Goal: Task Accomplishment & Management: Manage account settings

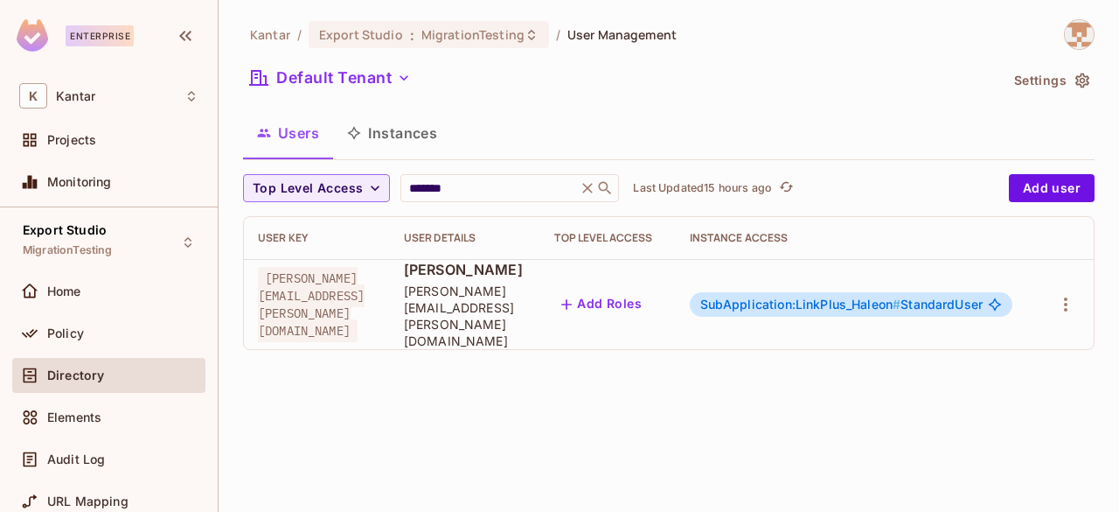
click at [1078, 290] on div at bounding box center [1065, 304] width 30 height 28
click at [1076, 294] on icon "button" at bounding box center [1065, 304] width 21 height 21
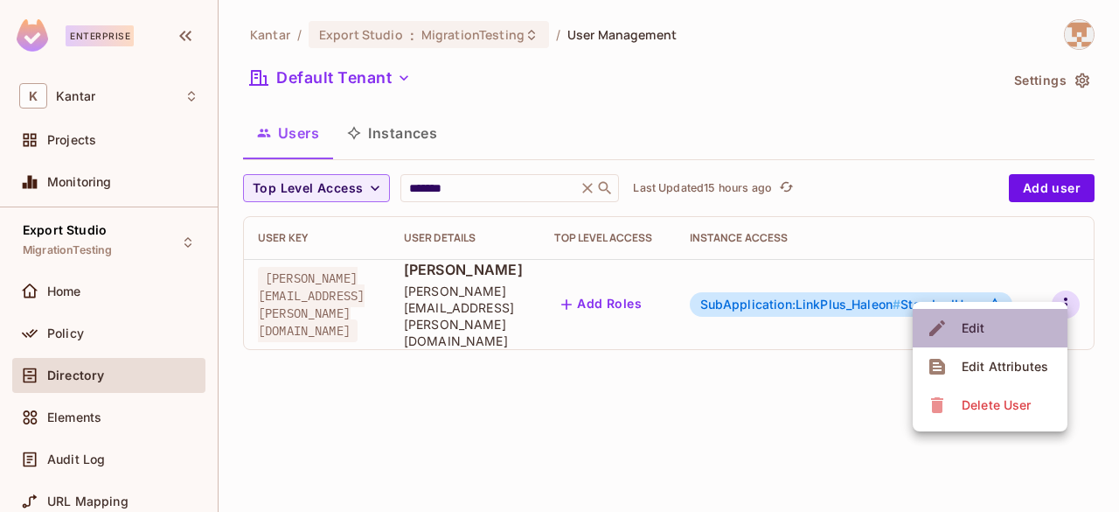
click at [993, 326] on li "Edit" at bounding box center [990, 328] width 155 height 38
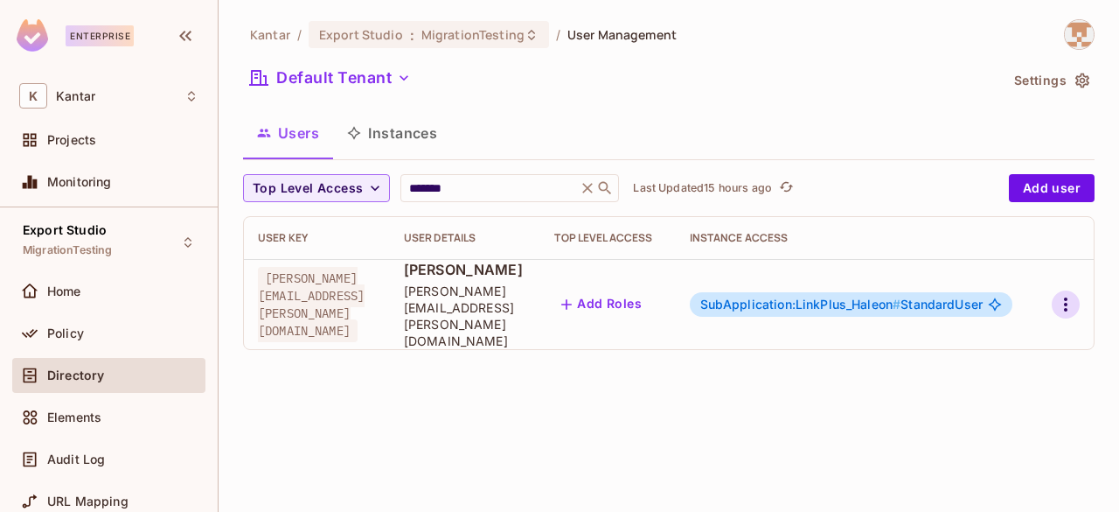
click at [1060, 294] on icon "button" at bounding box center [1065, 304] width 21 height 21
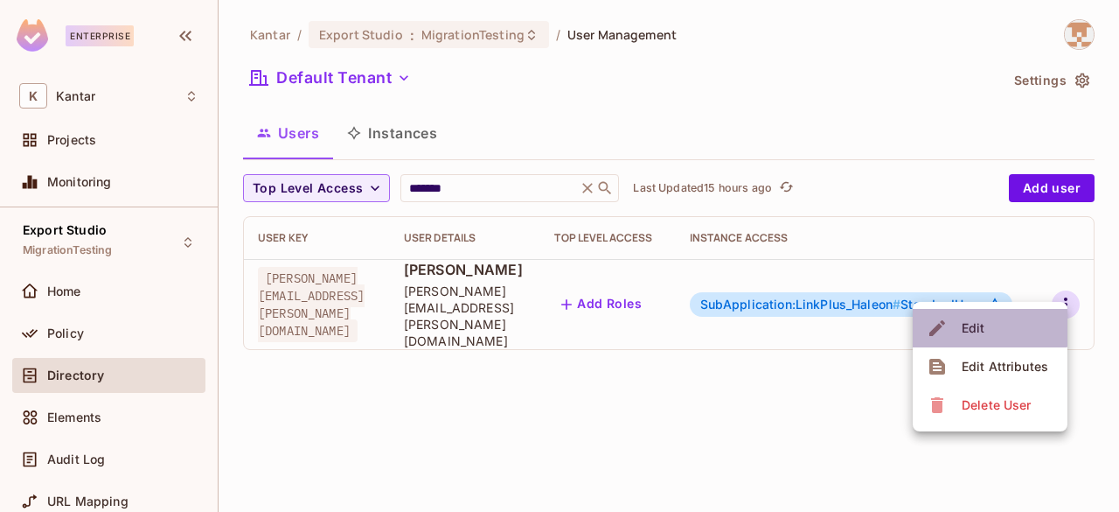
click at [985, 324] on span "Edit" at bounding box center [974, 328] width 34 height 28
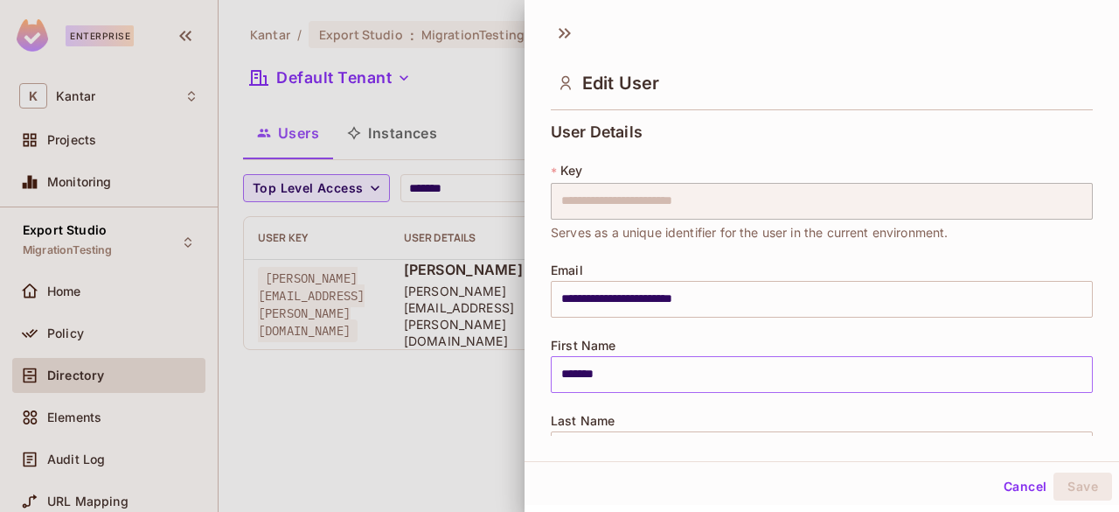
scroll to position [432, 0]
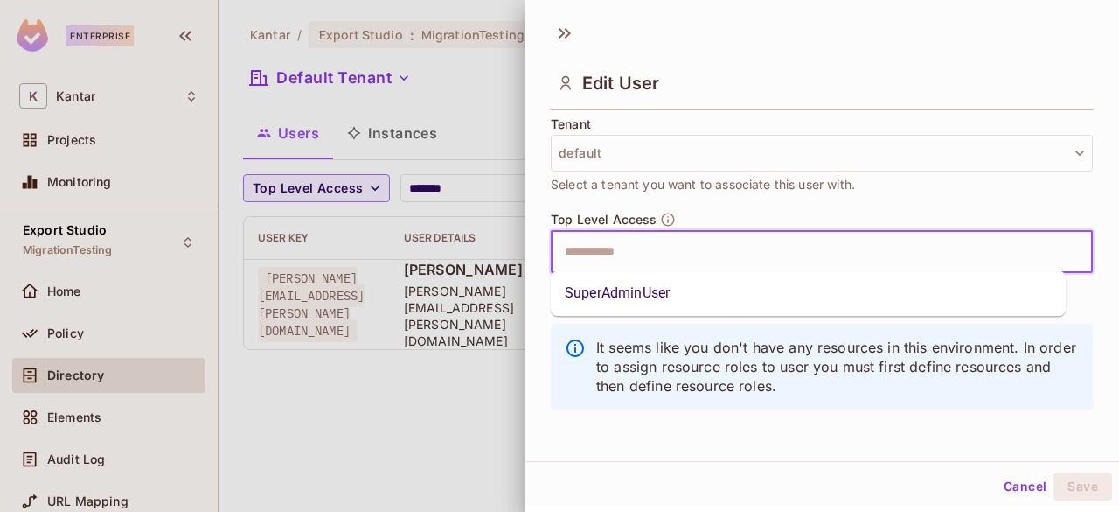
click at [602, 253] on input "text" at bounding box center [806, 251] width 505 height 35
click at [632, 298] on li "SuperAdminUser" at bounding box center [808, 292] width 515 height 31
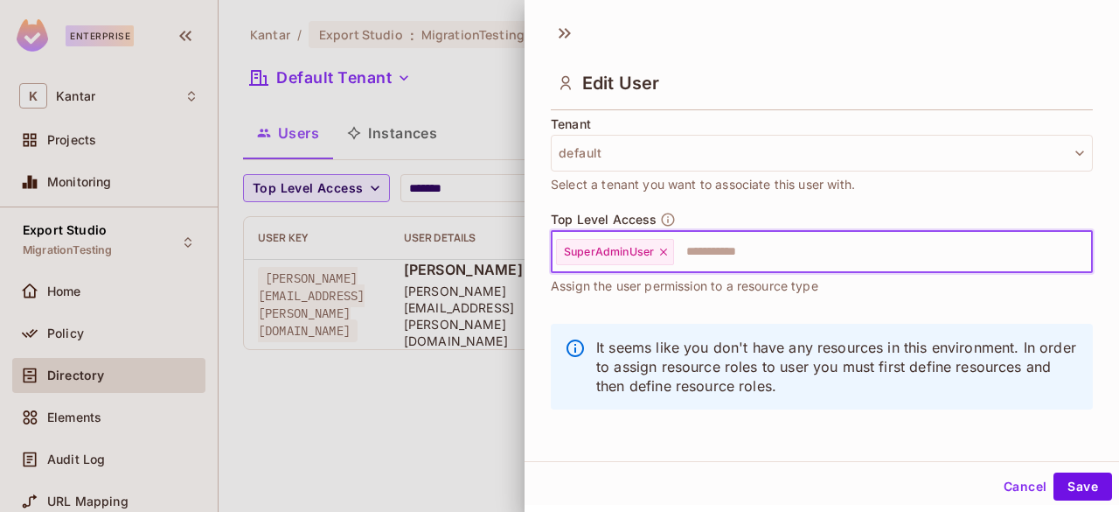
scroll to position [2, 0]
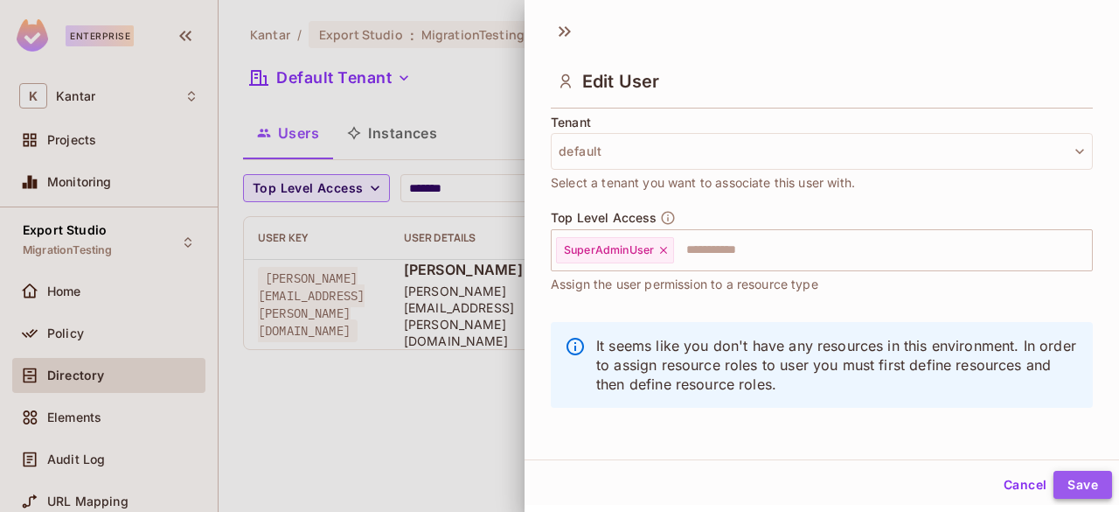
click at [1058, 476] on button "Save" at bounding box center [1083, 484] width 59 height 28
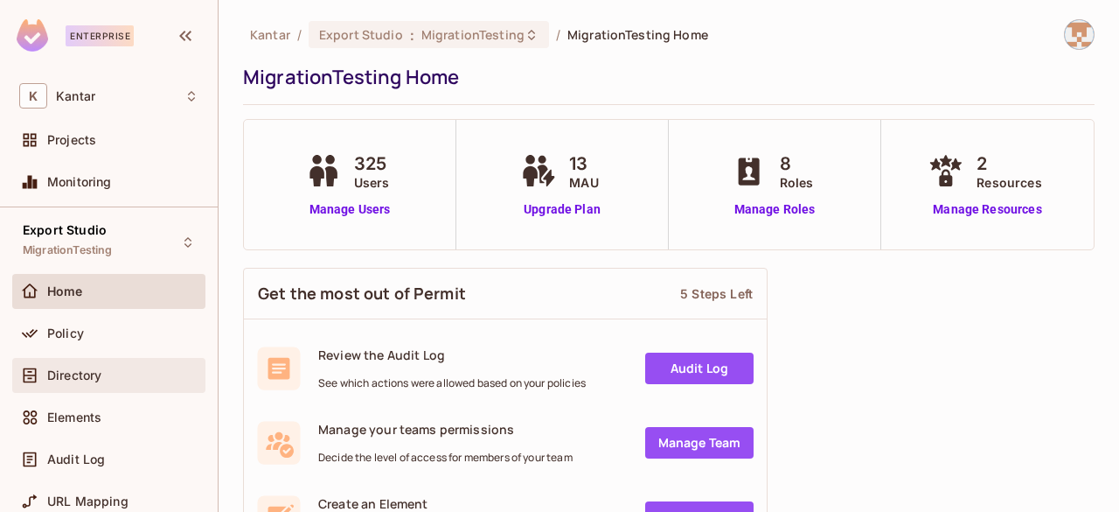
click at [71, 358] on div "Directory" at bounding box center [108, 375] width 193 height 35
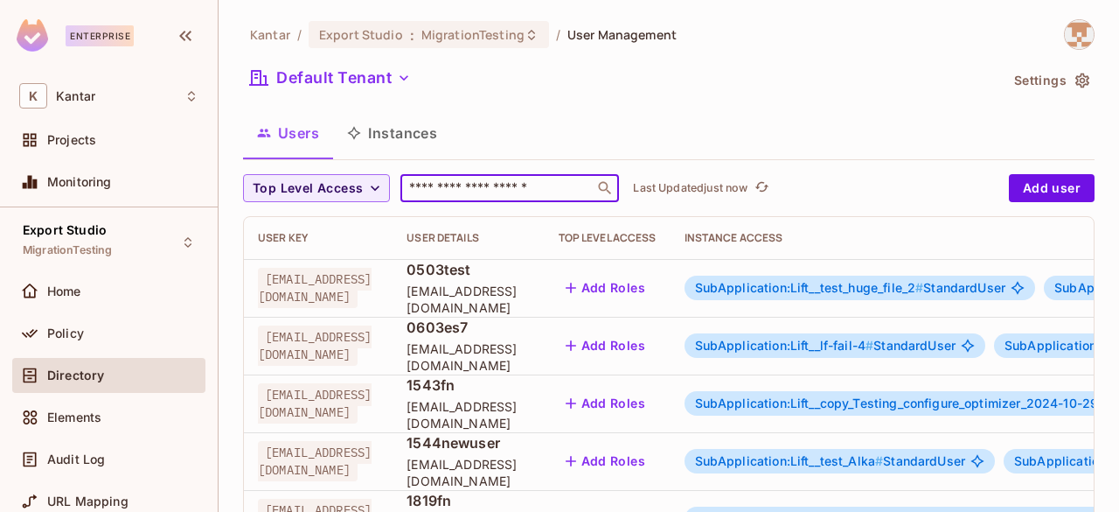
click at [526, 193] on input "text" at bounding box center [498, 187] width 184 height 17
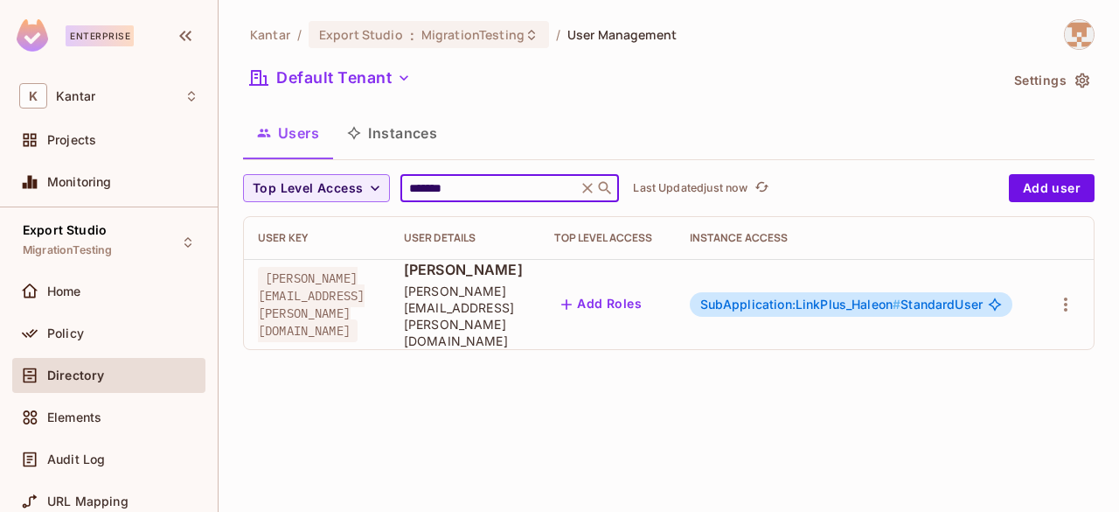
scroll to position [0, 101]
type input "*******"
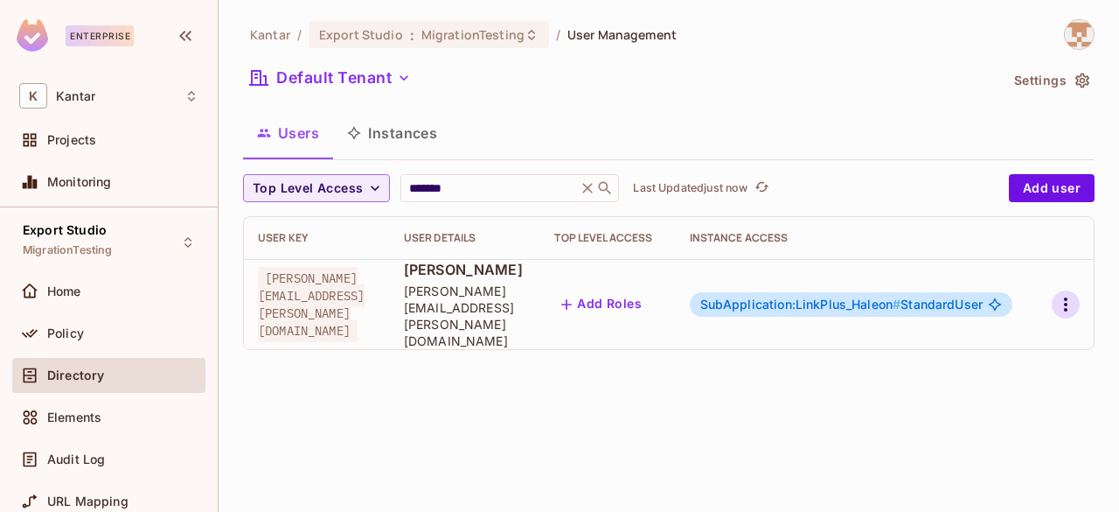
click at [1067, 295] on icon "button" at bounding box center [1065, 304] width 21 height 21
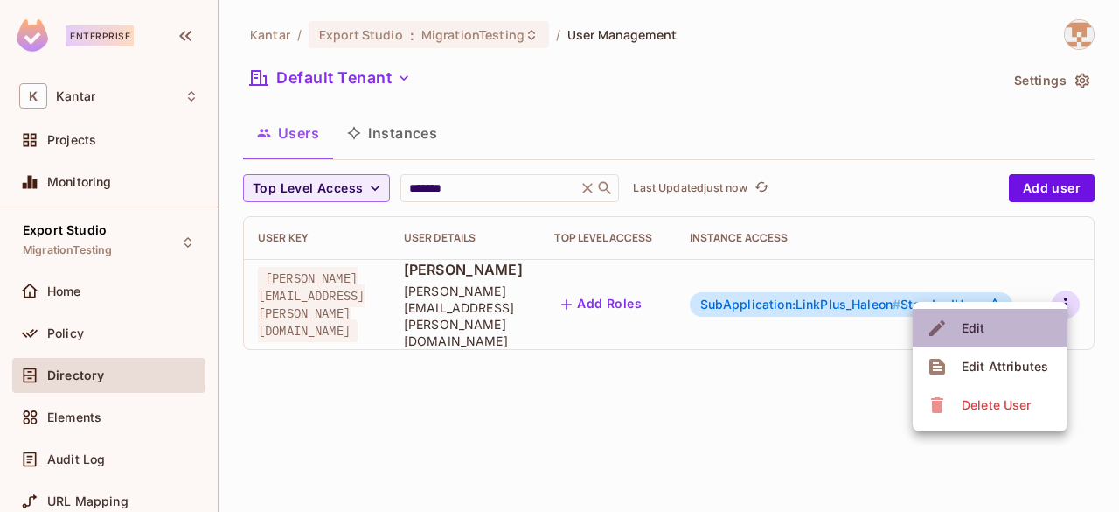
click at [1018, 328] on li "Edit" at bounding box center [990, 328] width 155 height 38
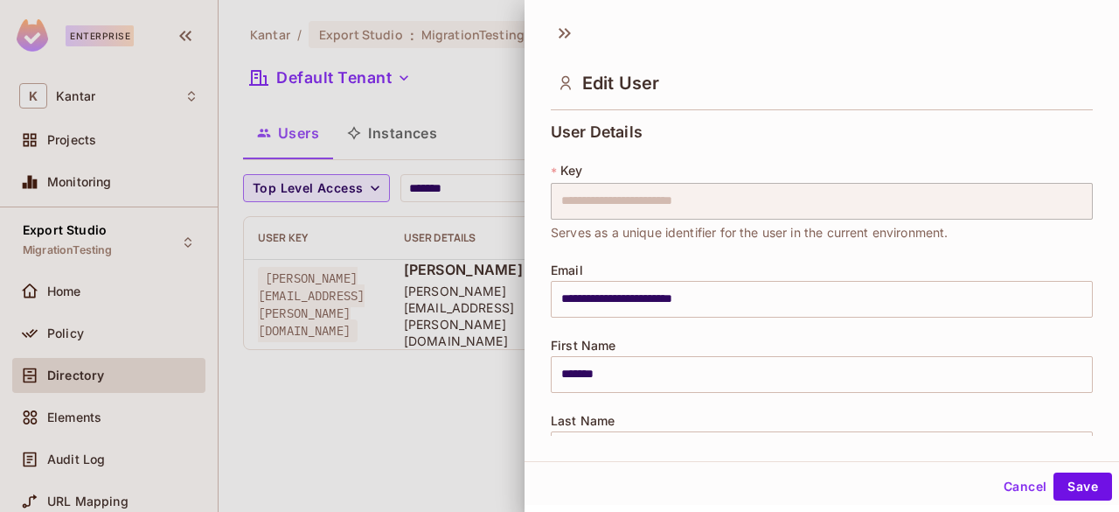
scroll to position [469, 0]
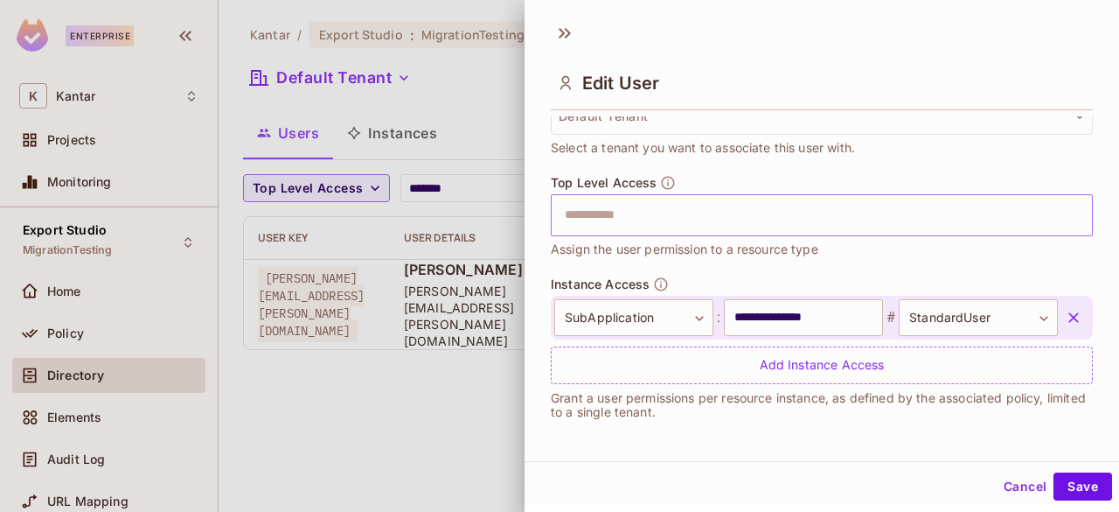
click at [707, 214] on input "text" at bounding box center [806, 215] width 505 height 35
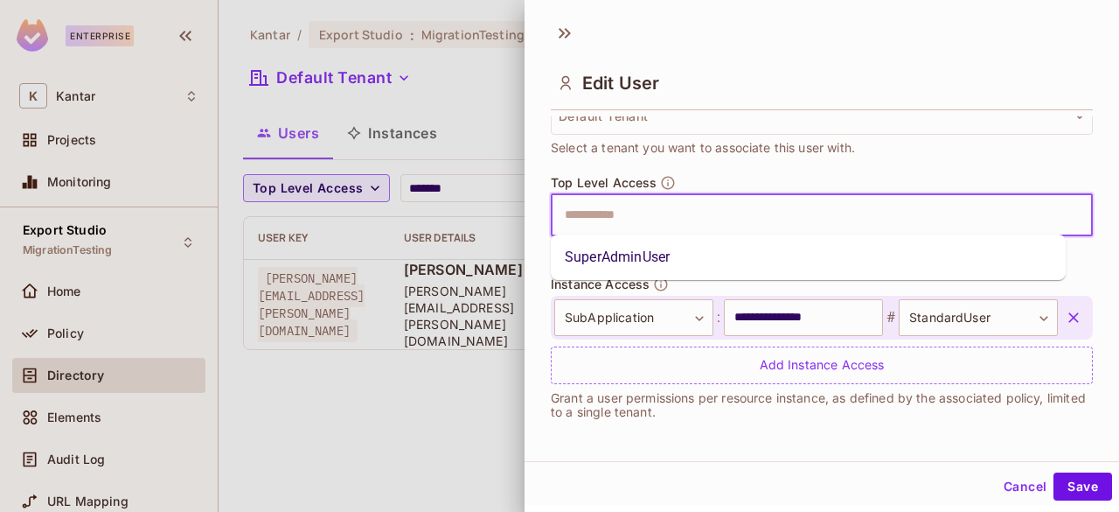
click at [646, 260] on li "SuperAdminUser" at bounding box center [808, 256] width 515 height 31
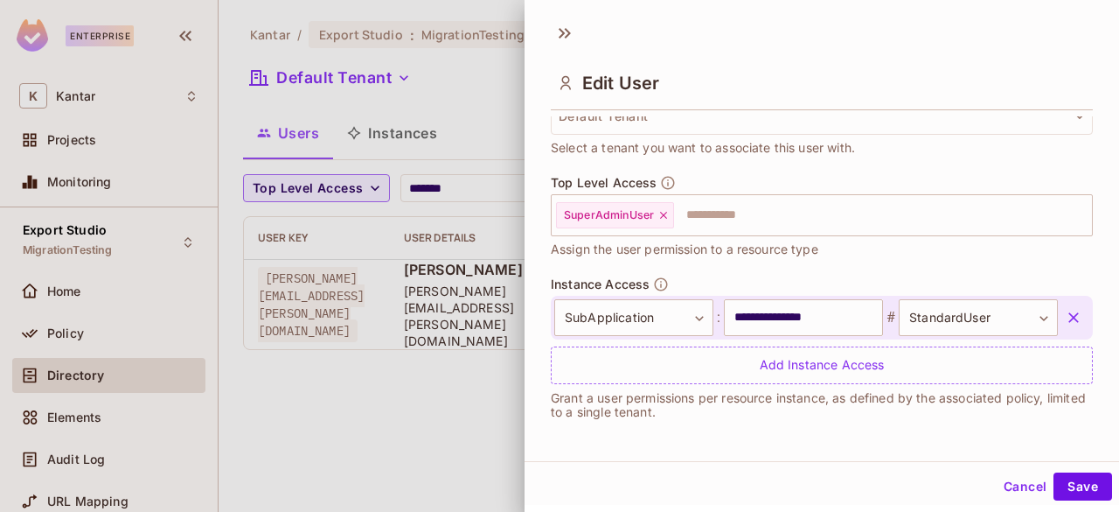
click at [1065, 315] on icon "button" at bounding box center [1073, 317] width 17 height 17
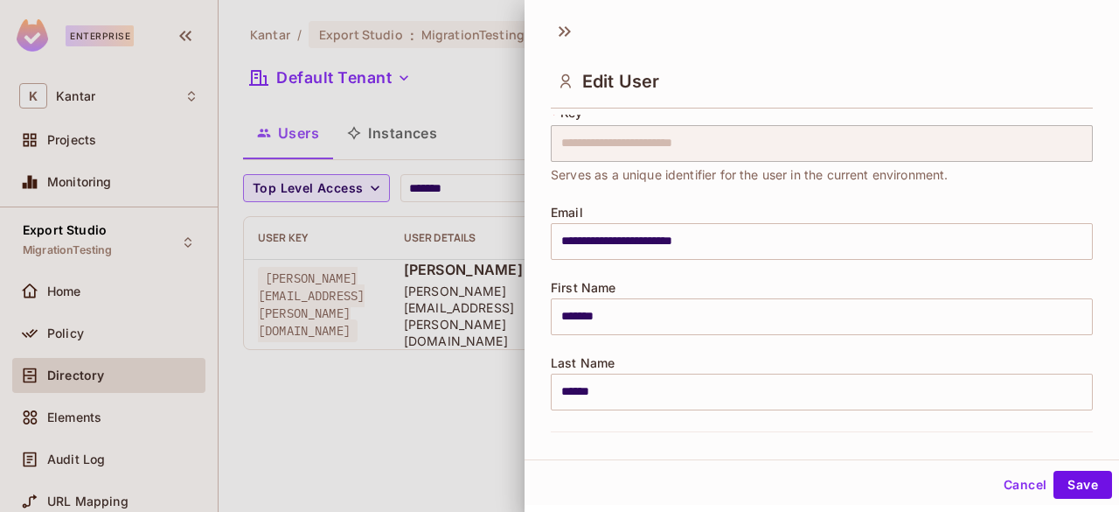
scroll to position [418, 0]
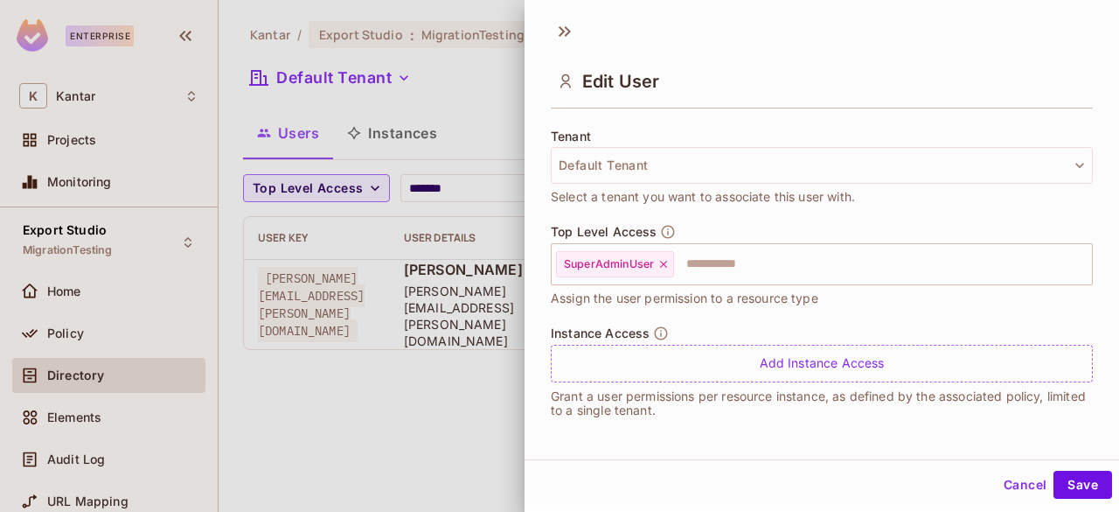
click at [784, 282] on div "Top Level Access SuperAdminUser ​ Assign the user permission to a resource type" at bounding box center [822, 266] width 542 height 84
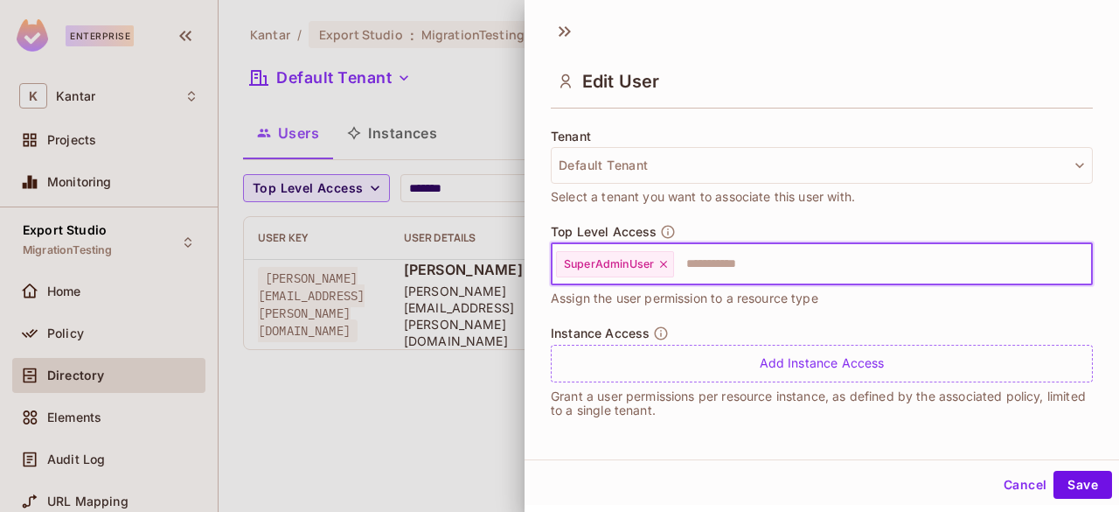
drag, startPoint x: 784, startPoint y: 282, endPoint x: 867, endPoint y: 277, distance: 83.2
click at [867, 277] on div "Top Level Access SuperAdminUser ​ Assign the user permission to a resource type" at bounding box center [822, 266] width 542 height 84
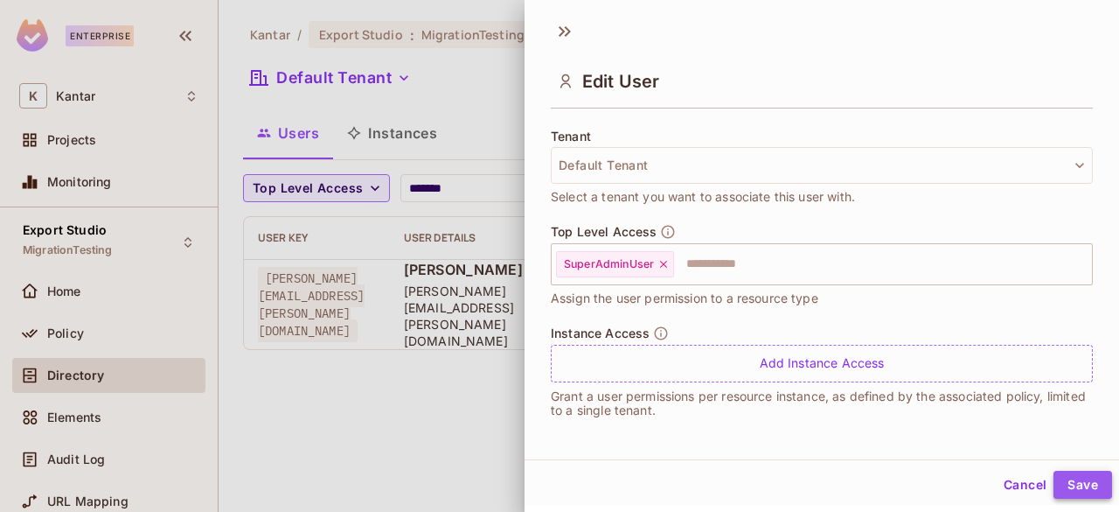
click at [1055, 480] on button "Save" at bounding box center [1083, 484] width 59 height 28
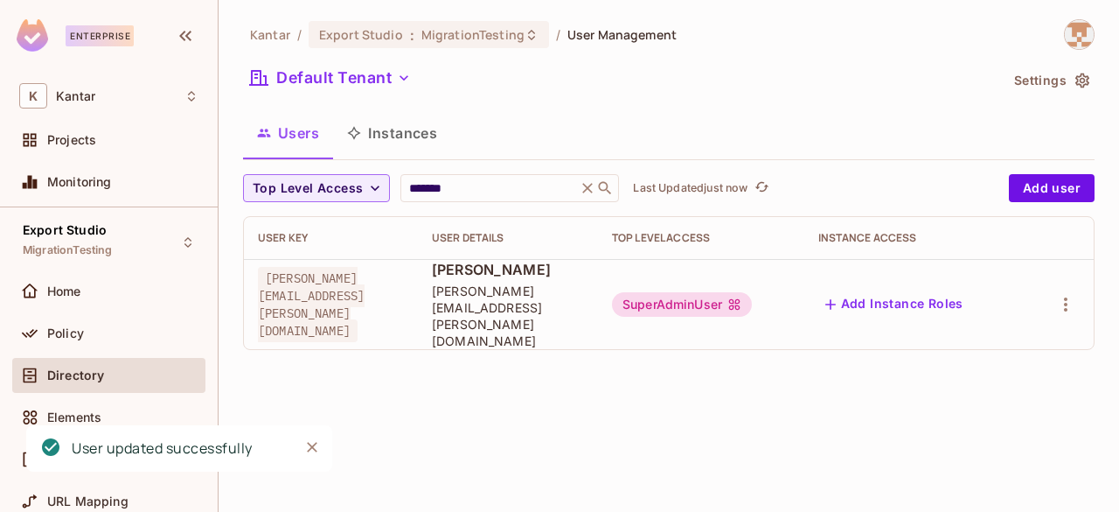
scroll to position [0, 0]
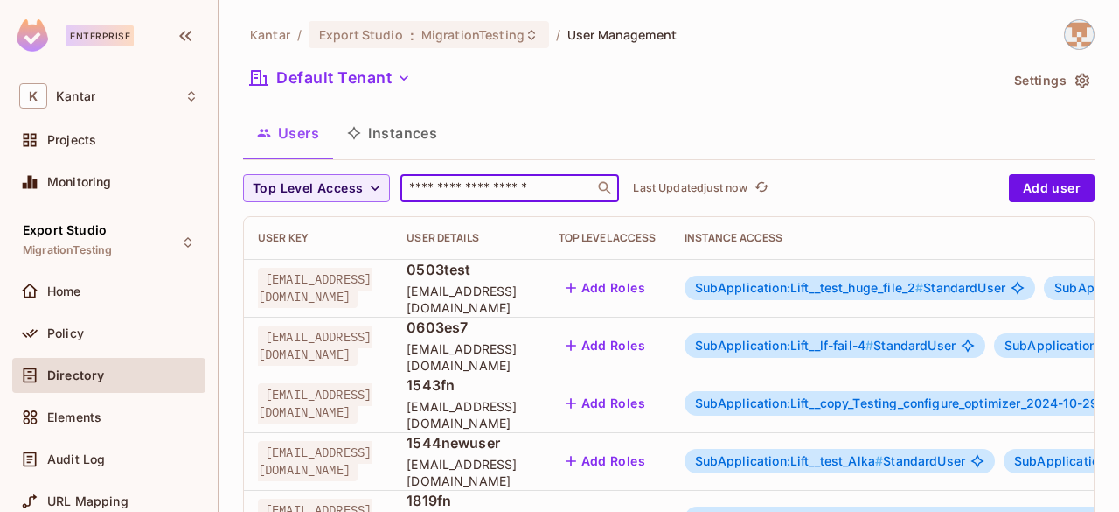
click at [488, 183] on input "text" at bounding box center [498, 187] width 184 height 17
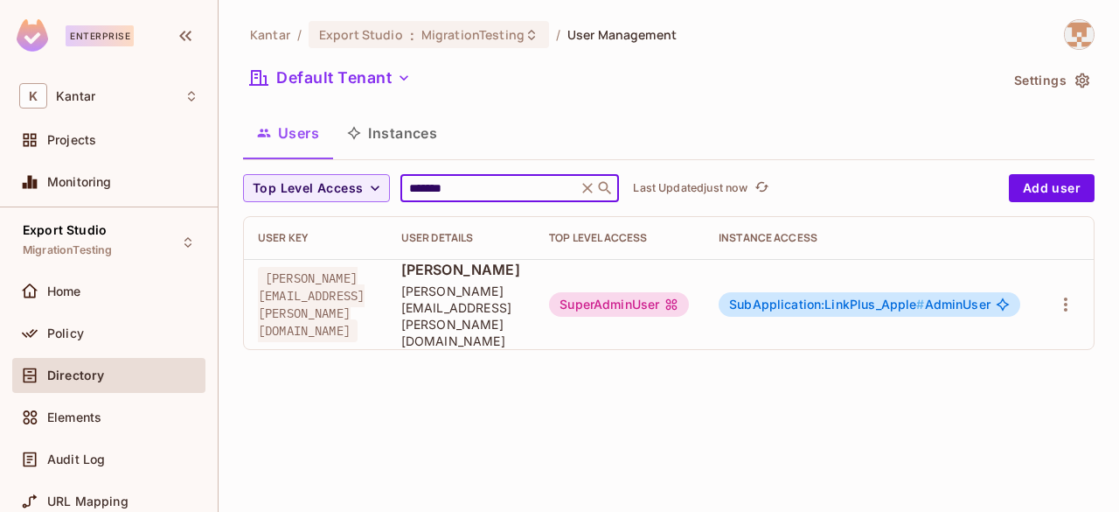
scroll to position [0, 121]
type input "*******"
click at [1048, 282] on td at bounding box center [1065, 304] width 57 height 90
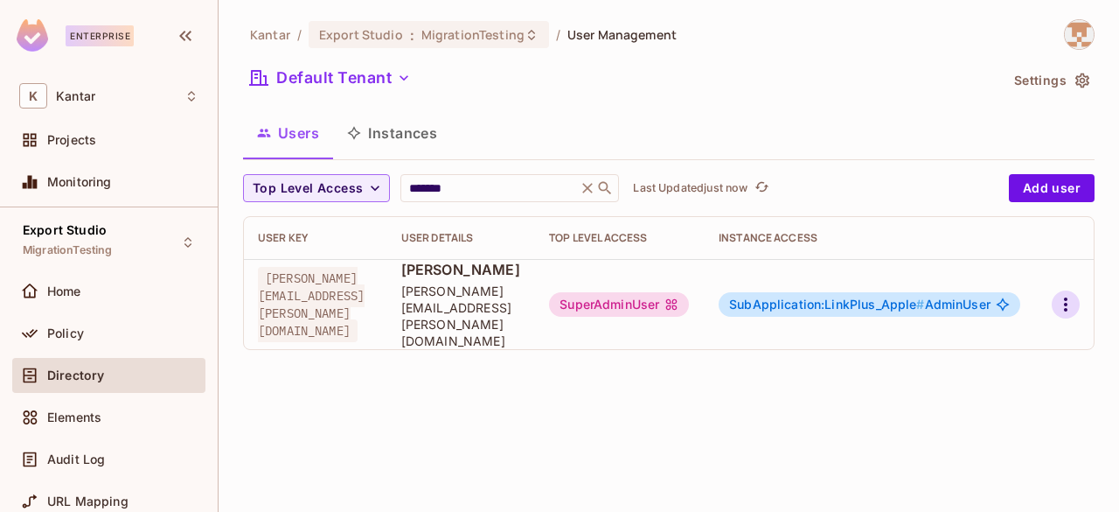
click at [1056, 294] on icon "button" at bounding box center [1065, 304] width 21 height 21
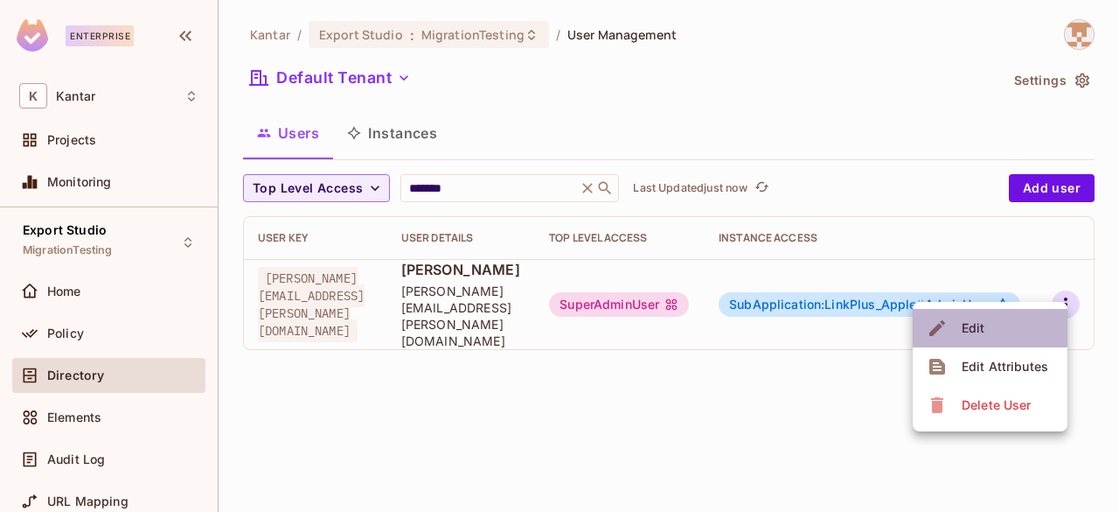
click at [976, 320] on div "Edit" at bounding box center [974, 327] width 24 height 17
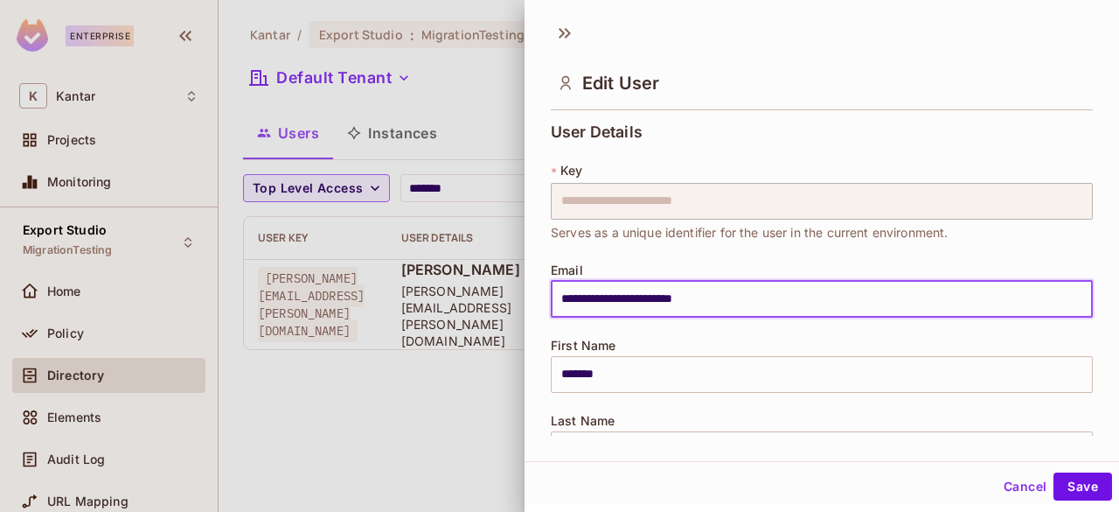
click at [1064, 282] on input "**********" at bounding box center [822, 299] width 542 height 37
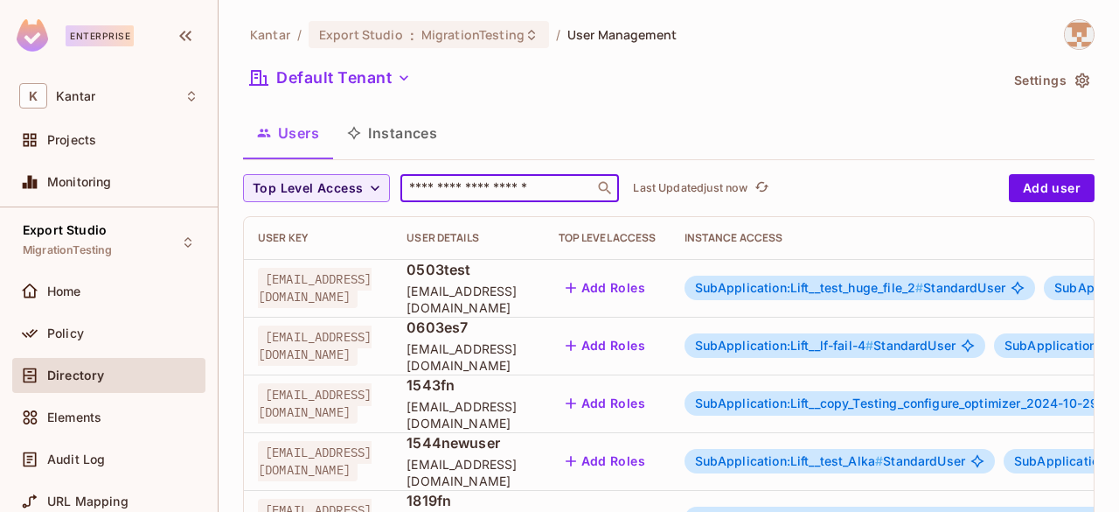
click at [521, 193] on input "text" at bounding box center [498, 187] width 184 height 17
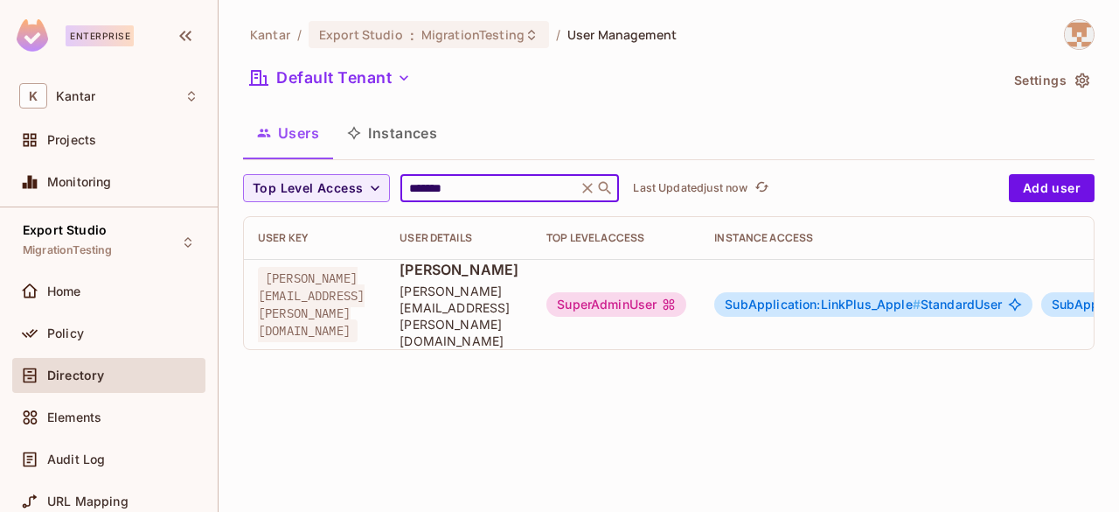
scroll to position [0, 444]
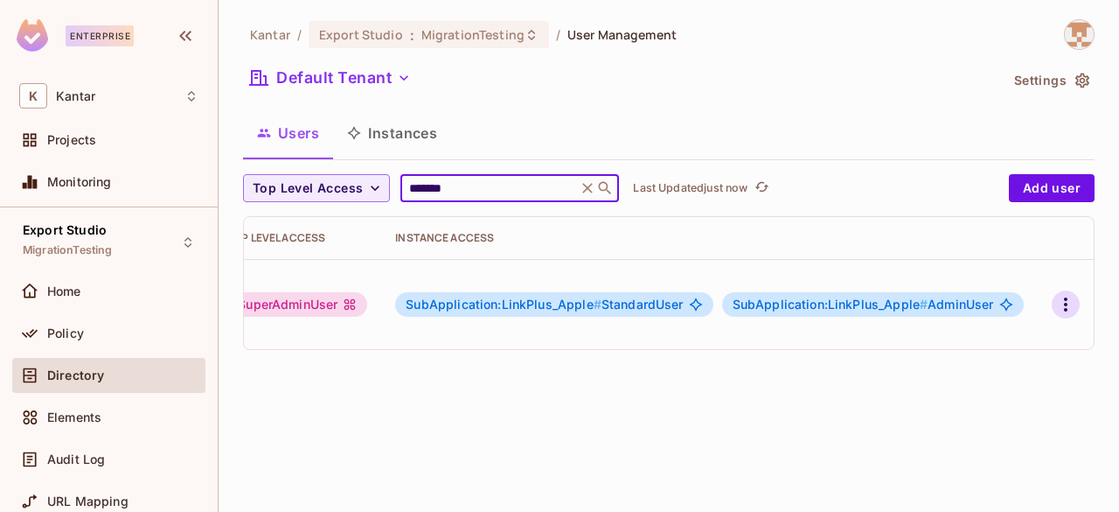
type input "*******"
click at [1054, 290] on button "button" at bounding box center [1066, 304] width 28 height 28
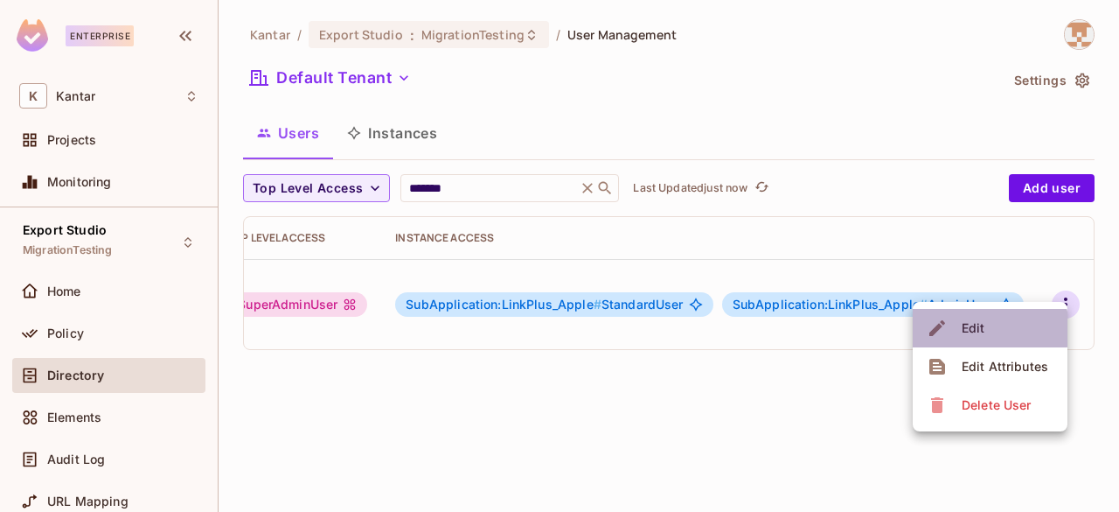
click at [982, 329] on div "Edit" at bounding box center [974, 327] width 24 height 17
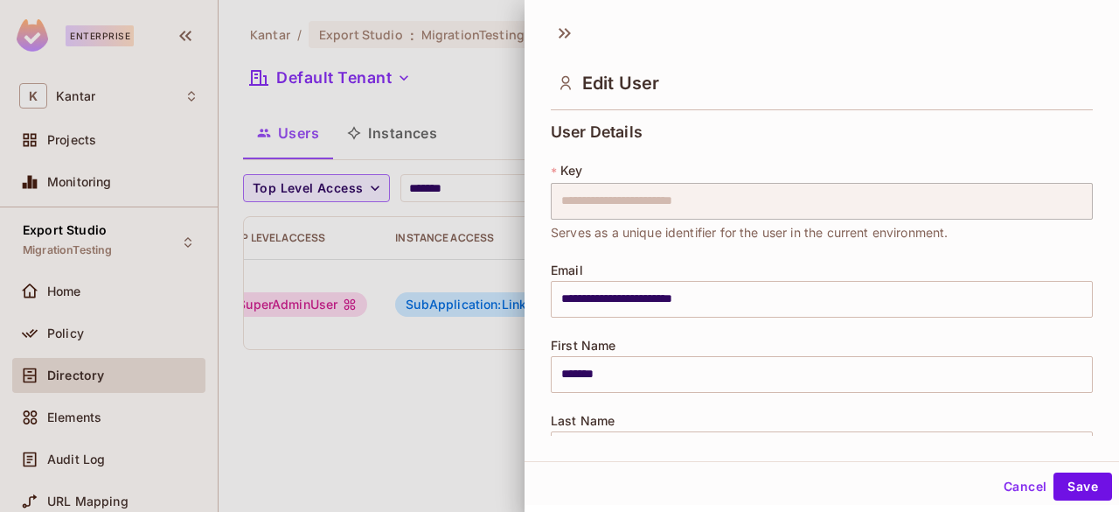
scroll to position [519, 0]
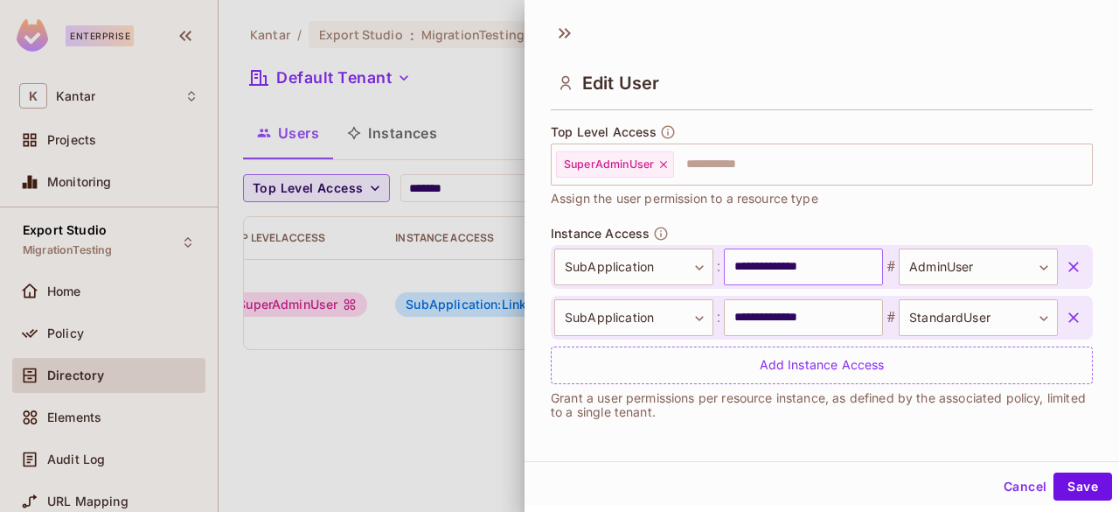
click at [742, 262] on input "**********" at bounding box center [803, 266] width 159 height 37
drag, startPoint x: 696, startPoint y: 464, endPoint x: 771, endPoint y: 426, distance: 84.5
click at [771, 426] on div "**********" at bounding box center [822, 252] width 595 height 505
click at [771, 426] on div "**********" at bounding box center [822, 331] width 542 height 211
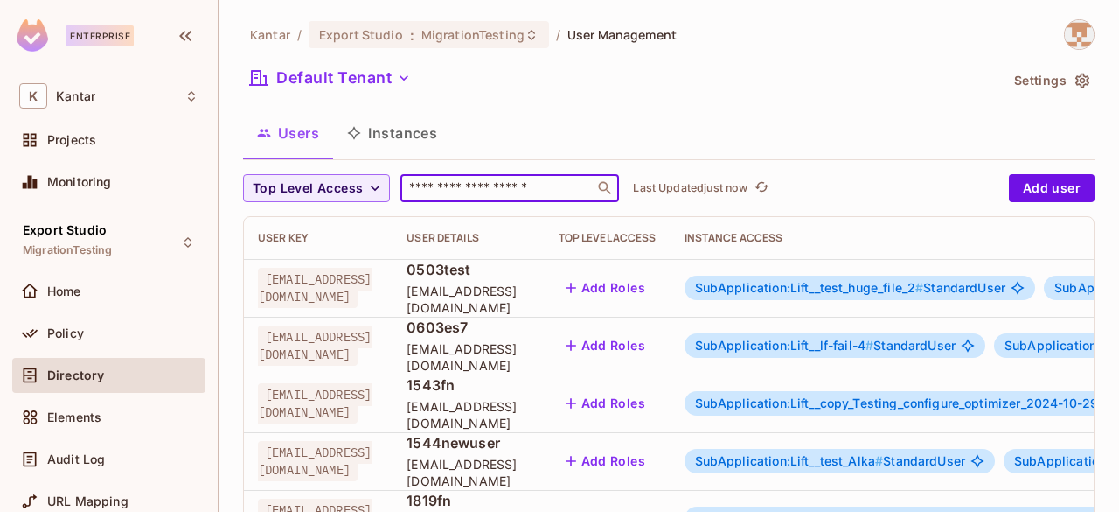
click at [472, 190] on input "text" at bounding box center [498, 187] width 184 height 17
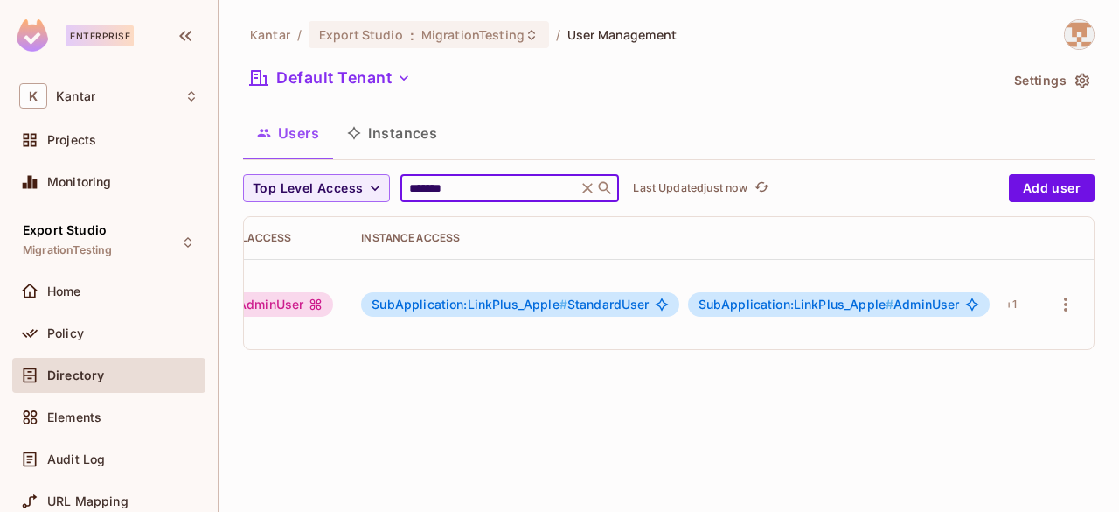
scroll to position [0, 479]
type input "*******"
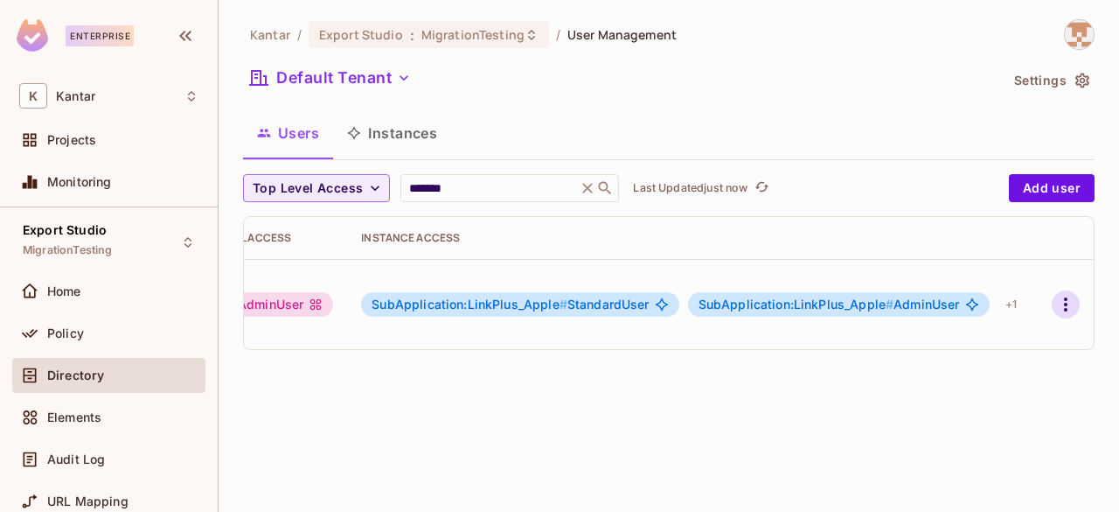
click at [1076, 294] on icon "button" at bounding box center [1065, 304] width 21 height 21
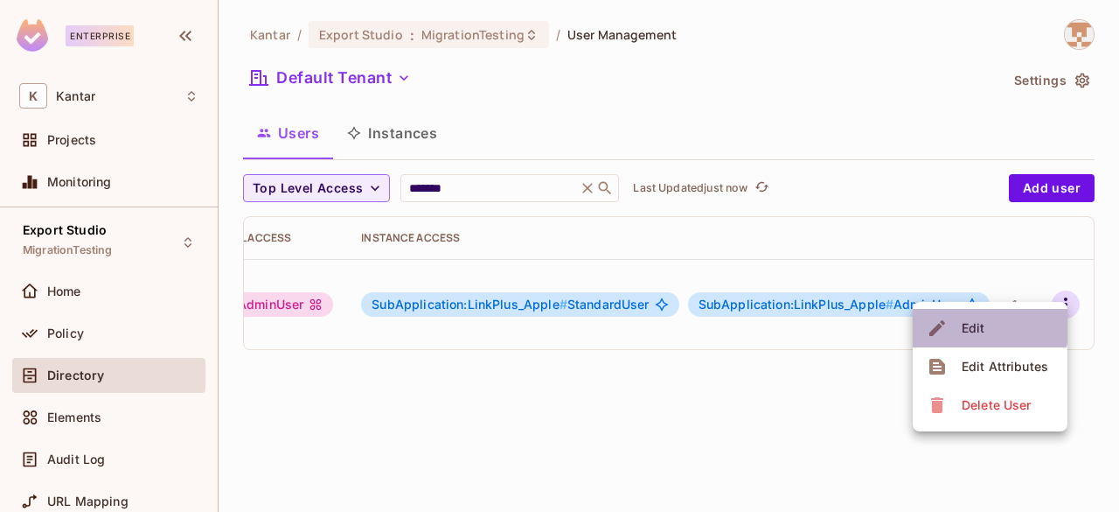
click at [955, 323] on div "Edit" at bounding box center [959, 328] width 64 height 28
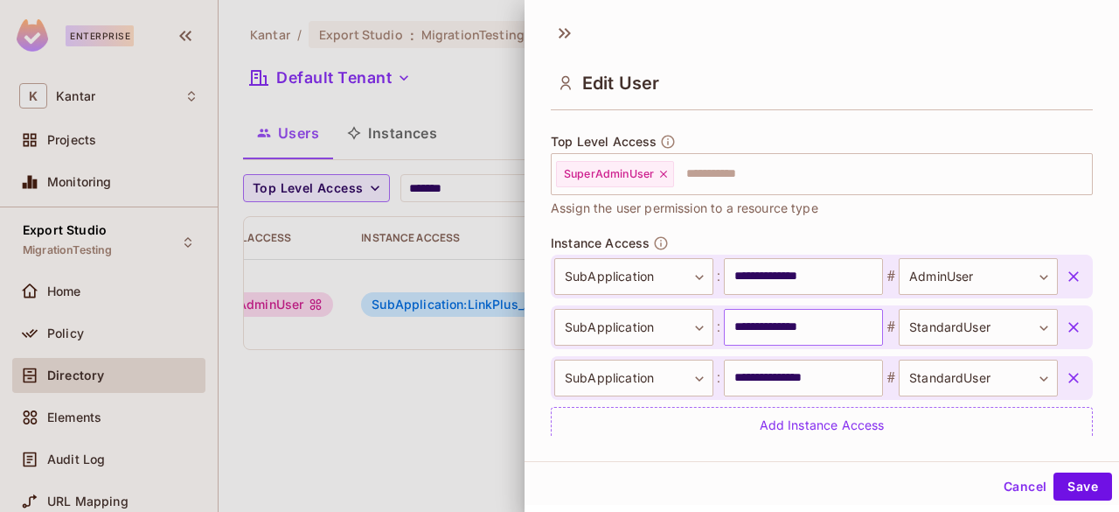
scroll to position [511, 0]
click at [999, 490] on button "Cancel" at bounding box center [1025, 486] width 57 height 28
